Goal: Information Seeking & Learning: Learn about a topic

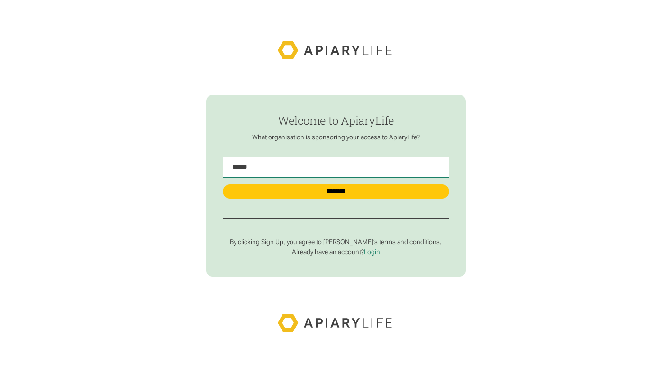
type Name "******"
click at [223, 184] on input "********" at bounding box center [336, 191] width 227 height 15
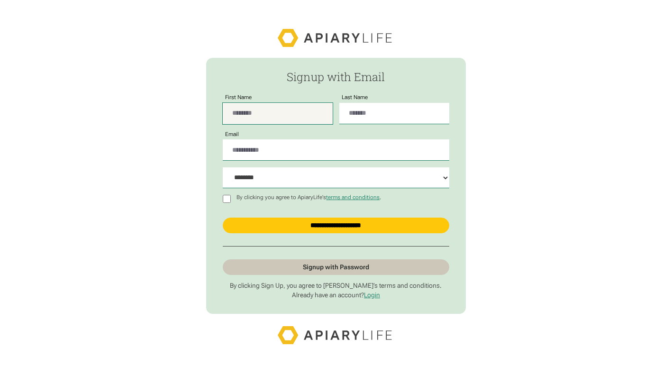
click at [268, 120] on input "First Name" at bounding box center [278, 113] width 110 height 21
type input "*********"
type input "**********"
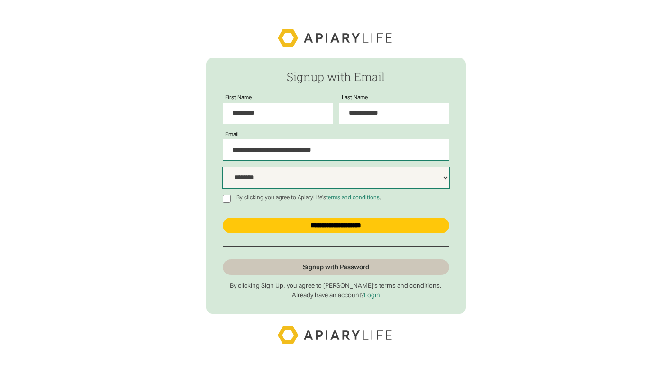
click at [269, 181] on select "**********" at bounding box center [336, 177] width 227 height 21
select select "*****"
click at [223, 167] on select "**********" at bounding box center [336, 177] width 227 height 21
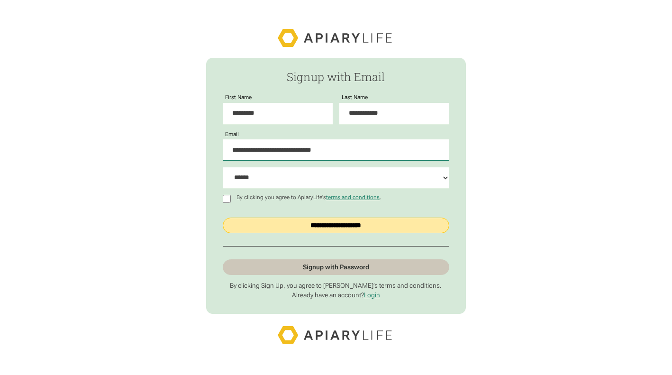
click at [257, 224] on input "**********" at bounding box center [336, 226] width 227 height 16
type input "**********"
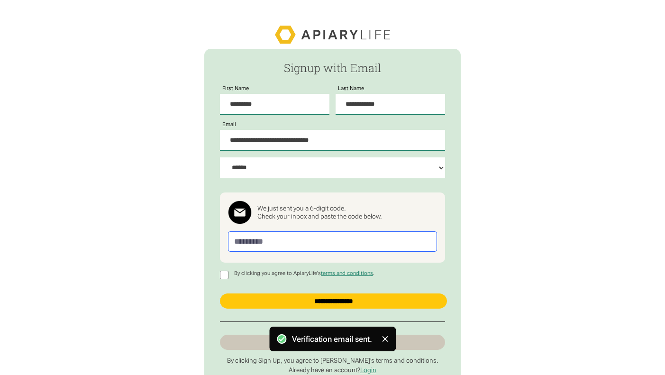
scroll to position [69, 0]
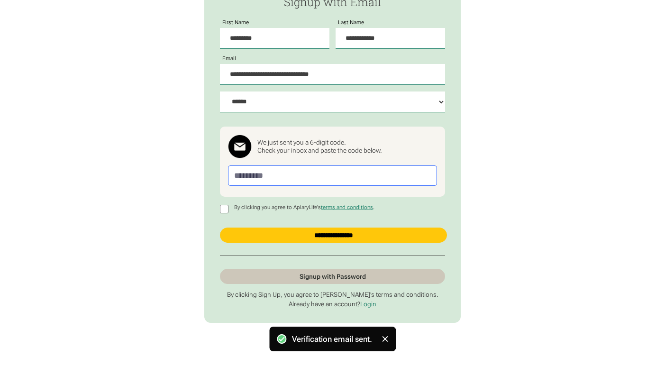
click at [284, 180] on input "Passwordless Signup" at bounding box center [332, 175] width 209 height 20
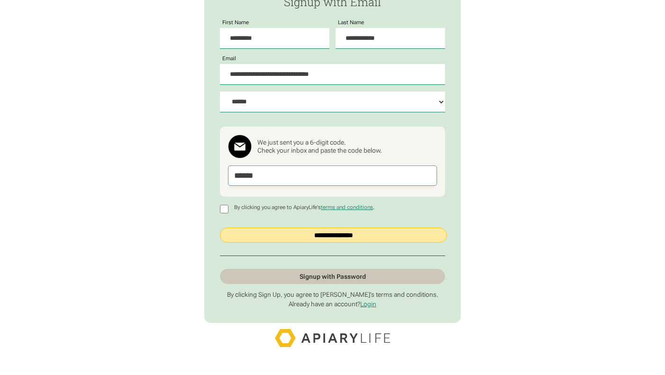
type input "******"
click at [277, 230] on input "**********" at bounding box center [333, 235] width 227 height 15
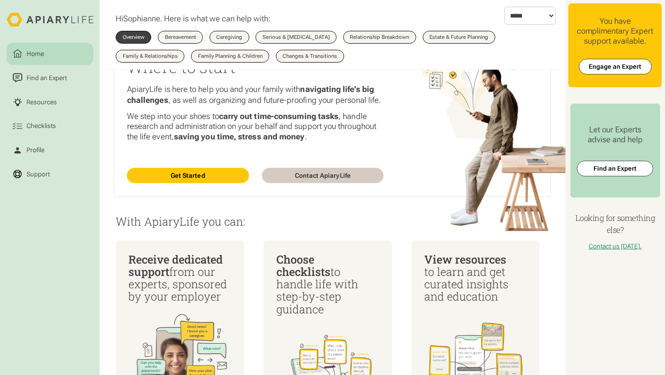
scroll to position [60, 0]
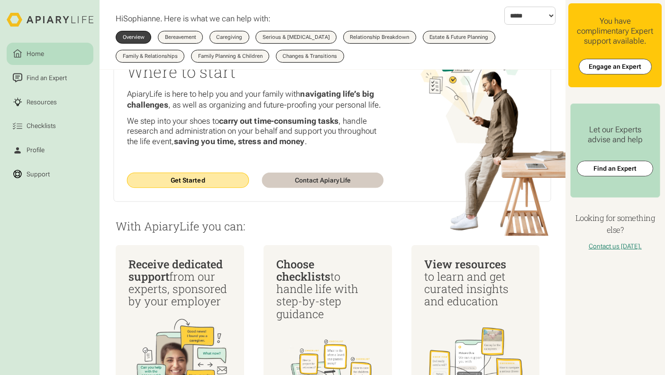
click at [190, 184] on link "Get Started" at bounding box center [188, 181] width 122 height 16
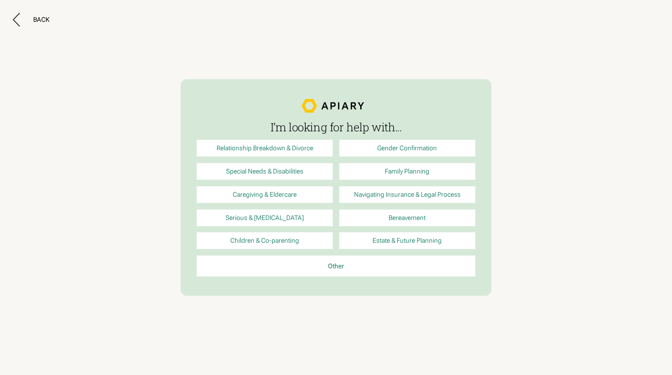
click at [448, 171] on link "Family Planning" at bounding box center [407, 171] width 136 height 17
click at [439, 242] on link "Estate & Future Planning" at bounding box center [407, 240] width 136 height 17
click at [18, 20] on icon at bounding box center [16, 20] width 7 height 14
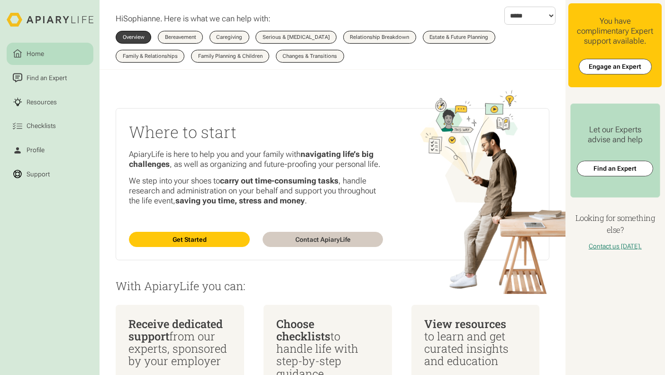
scroll to position [60, 0]
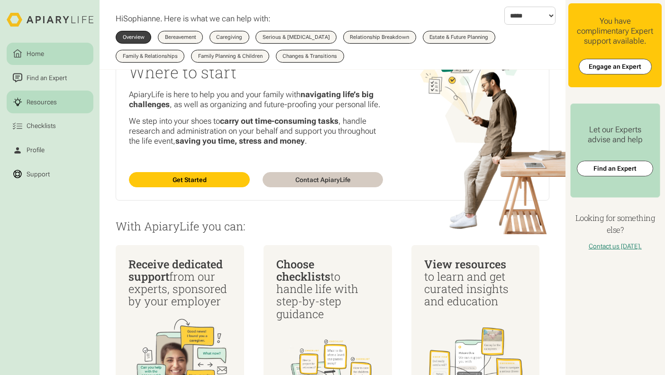
click at [50, 102] on div "Resources" at bounding box center [42, 101] width 34 height 9
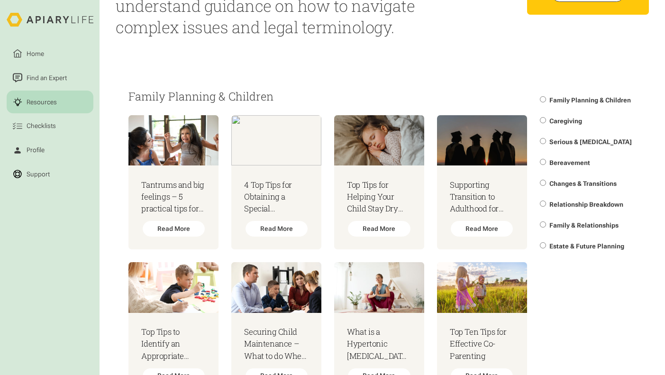
scroll to position [79, 0]
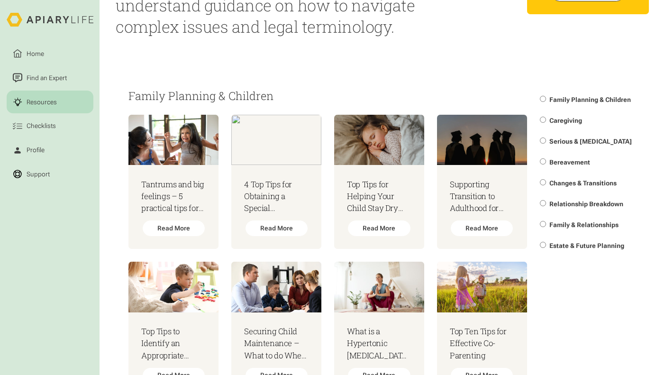
click at [565, 204] on span "Relationship Breakdown" at bounding box center [587, 204] width 74 height 8
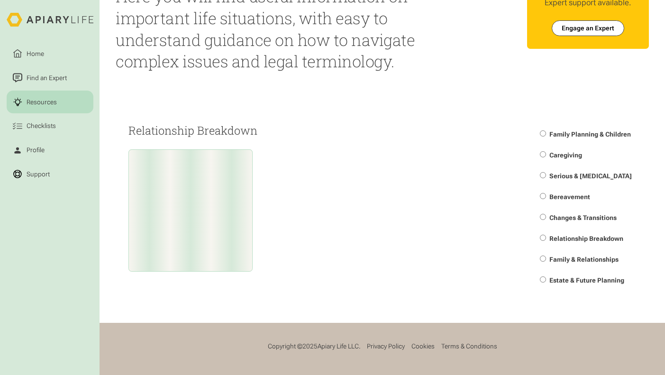
scroll to position [48, 0]
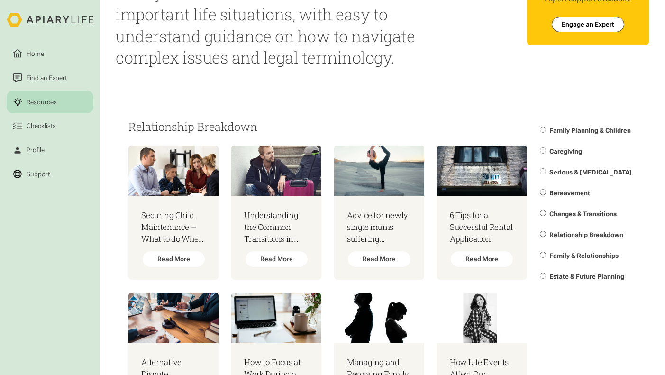
click at [580, 258] on span "Family & Relationships" at bounding box center [584, 256] width 69 height 8
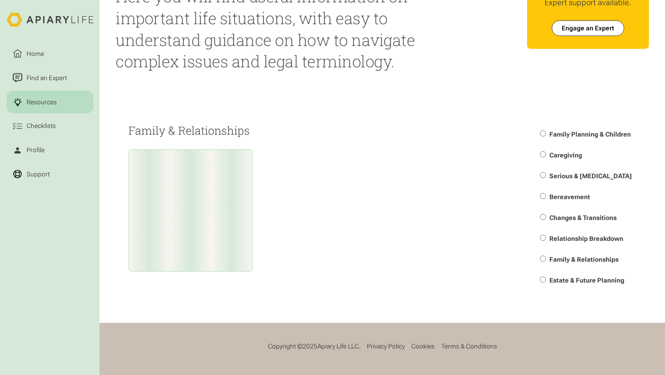
click at [578, 275] on html "Home Find an Expert Resources Checklists Profile Support Resources Here you wil…" at bounding box center [332, 142] width 665 height 375
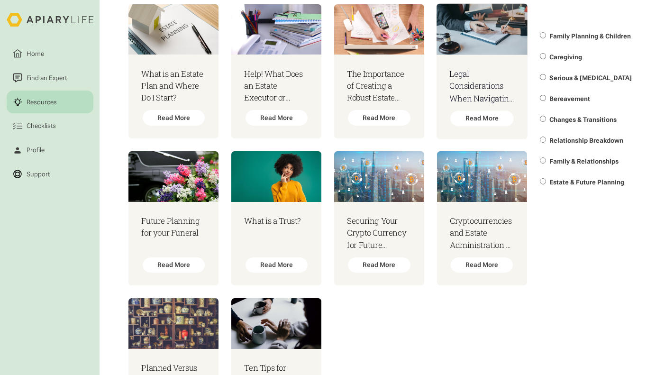
scroll to position [173, 0]
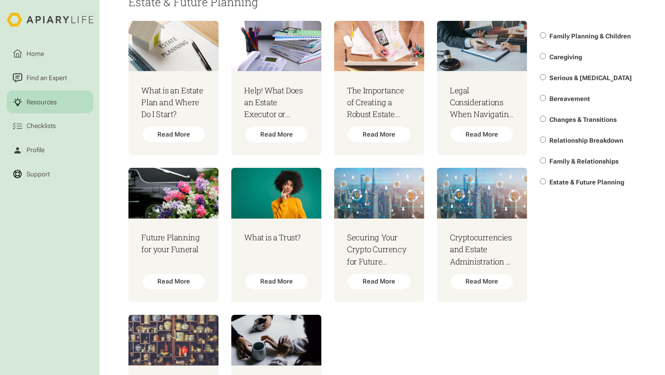
click at [576, 164] on span "Family & Relationships" at bounding box center [584, 161] width 69 height 8
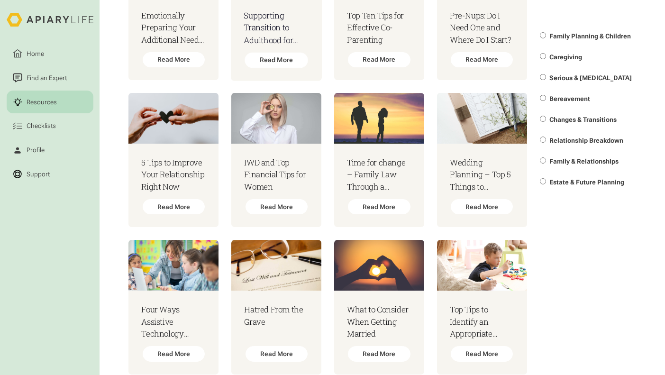
scroll to position [395, 0]
click at [450, 46] on h3 "Pre-Nups: Do I Need One and Where Do I Start?" at bounding box center [482, 27] width 65 height 37
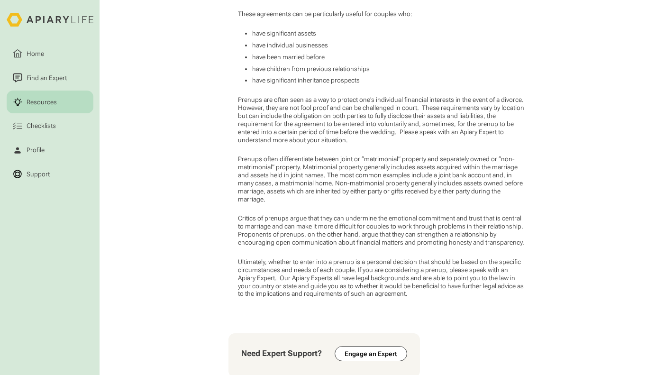
scroll to position [706, 0]
drag, startPoint x: 363, startPoint y: 89, endPoint x: 246, endPoint y: 90, distance: 117.1
click at [252, 84] on li "have significant inheritance prospects" at bounding box center [389, 80] width 275 height 8
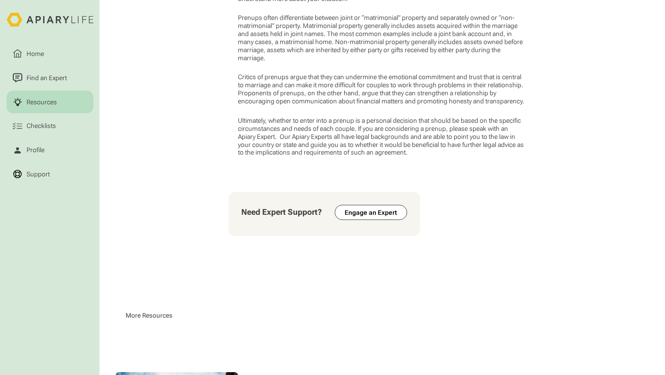
scroll to position [849, 0]
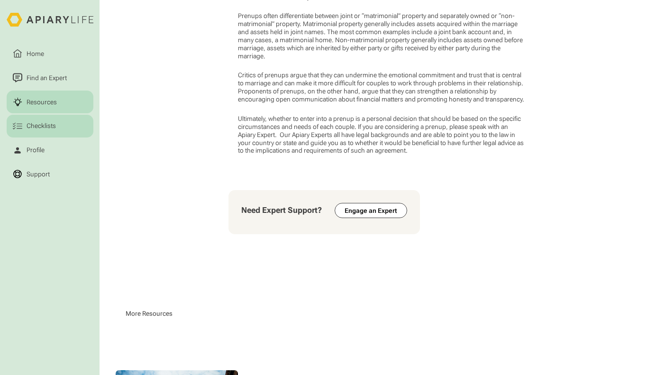
click at [39, 125] on div "Checklists" at bounding box center [41, 125] width 33 height 9
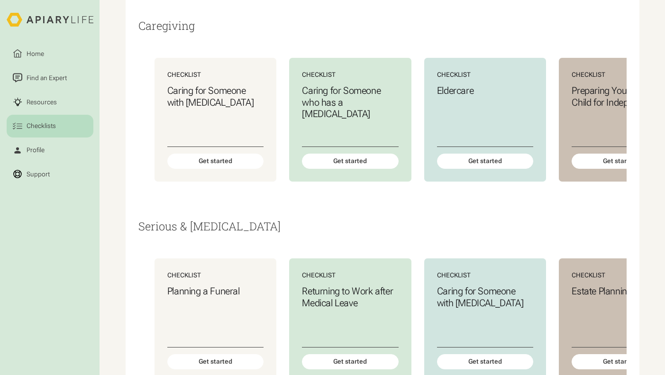
scroll to position [337, 0]
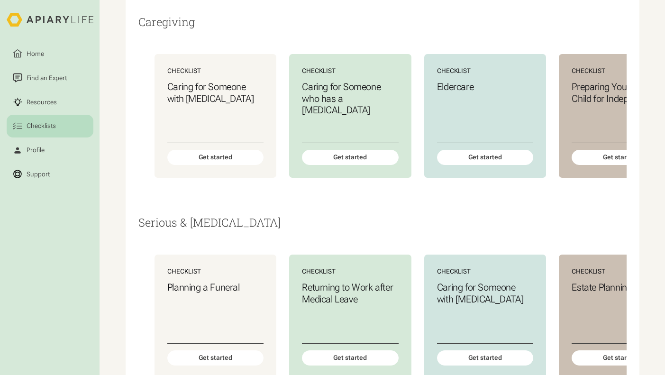
drag, startPoint x: 204, startPoint y: 220, endPoint x: 257, endPoint y: 217, distance: 52.7
click at [257, 216] on div "Caregiving Checklist Caring for Someone with Dementia Get started Checklist Car…" at bounding box center [382, 116] width 488 height 201
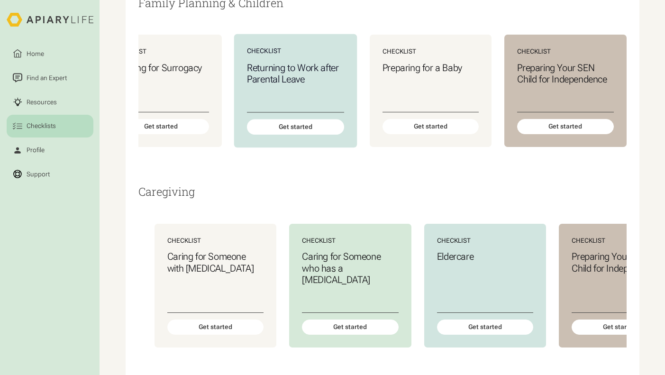
scroll to position [126, 0]
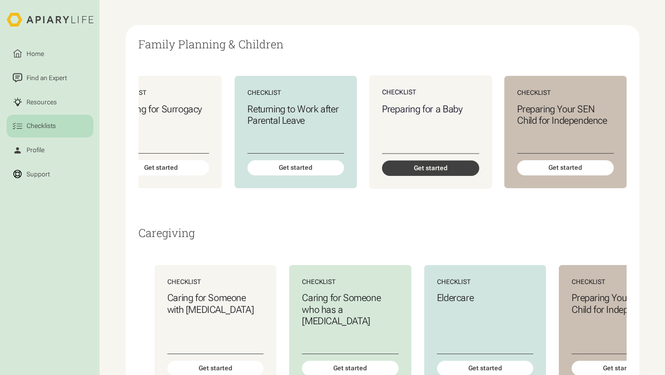
click at [414, 172] on div "Get started" at bounding box center [430, 168] width 97 height 16
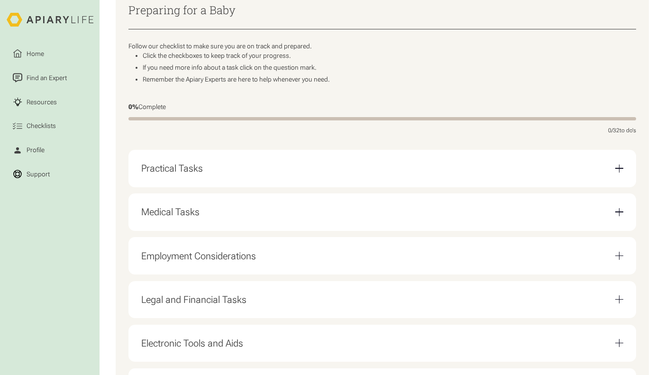
scroll to position [157, 0]
click at [336, 180] on div "Practical Tasks" at bounding box center [382, 168] width 482 height 24
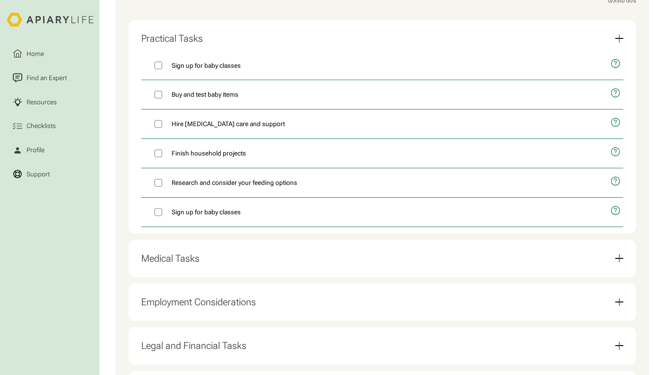
scroll to position [287, 0]
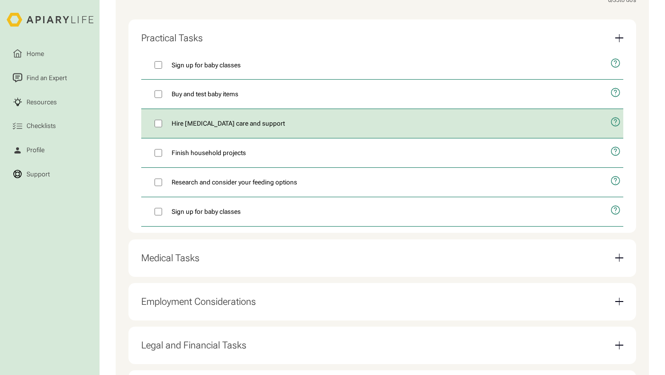
click at [615, 124] on icon "open modal" at bounding box center [616, 121] width 2 height 5
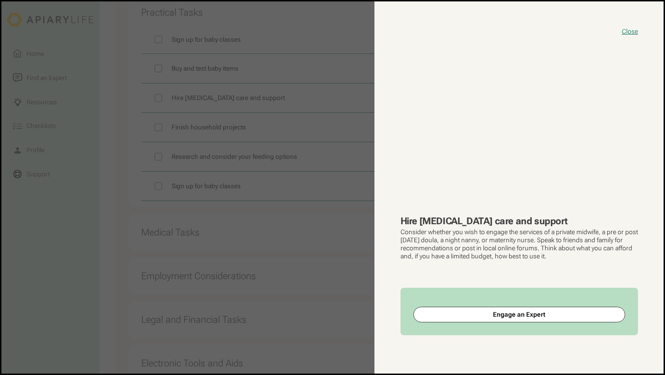
scroll to position [319, 0]
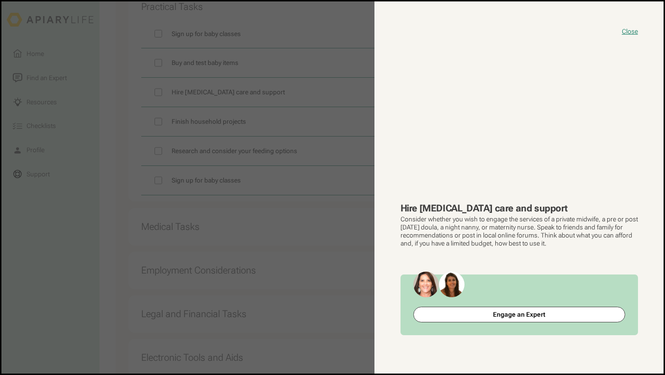
click at [312, 231] on button "close modal" at bounding box center [332, 187] width 662 height 372
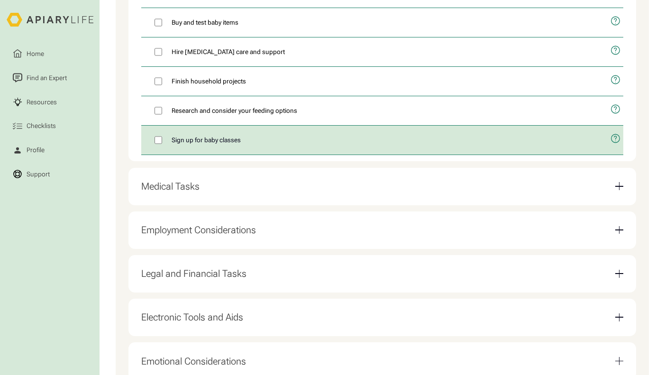
scroll to position [360, 0]
click at [309, 196] on div "Medical Tasks" at bounding box center [382, 186] width 482 height 24
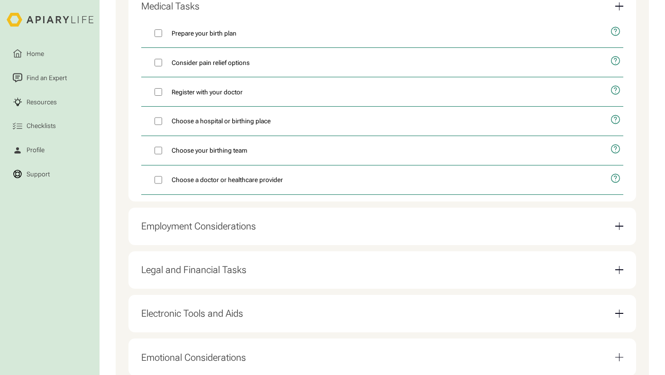
scroll to position [362, 0]
click at [303, 232] on div "Employment Considerations" at bounding box center [382, 227] width 482 height 24
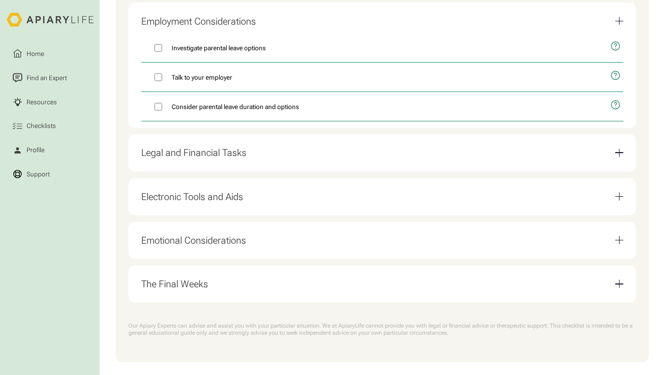
scroll to position [369, 0]
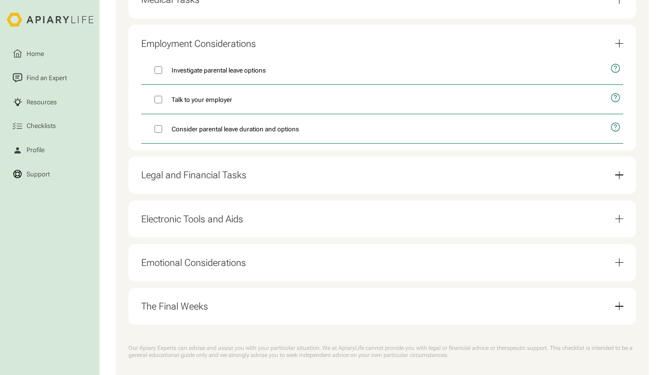
click at [279, 180] on div "Legal and Financial Tasks" at bounding box center [382, 175] width 482 height 24
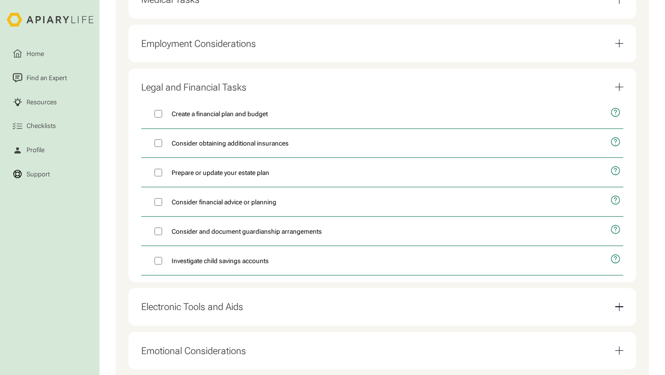
click at [236, 304] on div "Electronic Tools and Aids" at bounding box center [382, 307] width 482 height 24
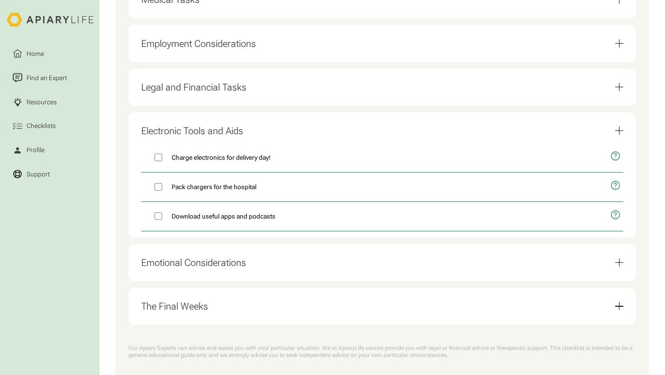
scroll to position [411, 0]
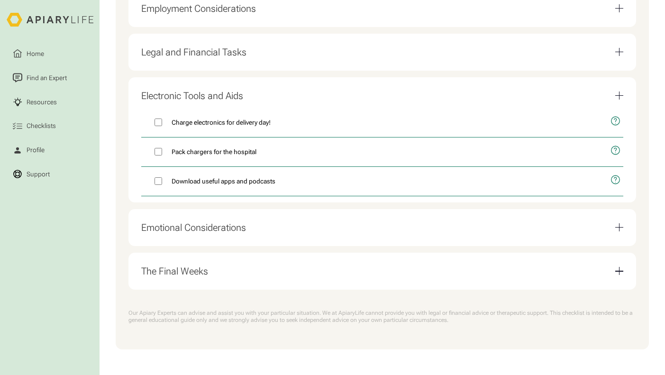
click at [221, 229] on div "Emotional Considerations" at bounding box center [193, 227] width 105 height 11
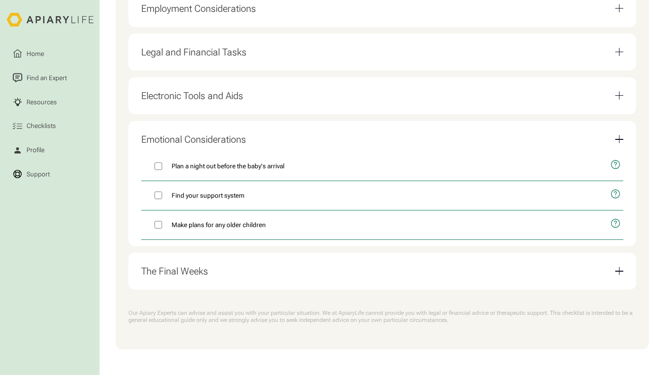
click at [230, 273] on div "The Final Weeks" at bounding box center [382, 271] width 482 height 24
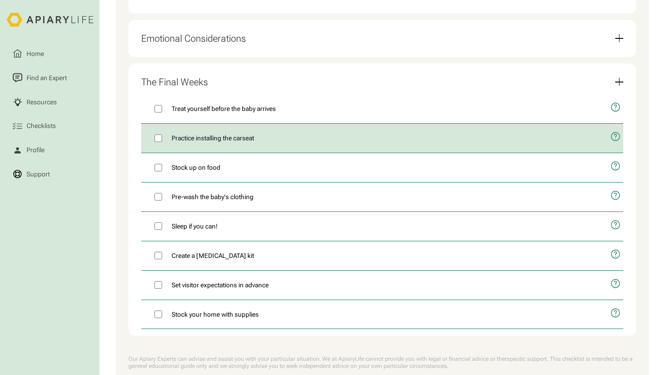
scroll to position [505, 0]
